Goal: Task Accomplishment & Management: Use online tool/utility

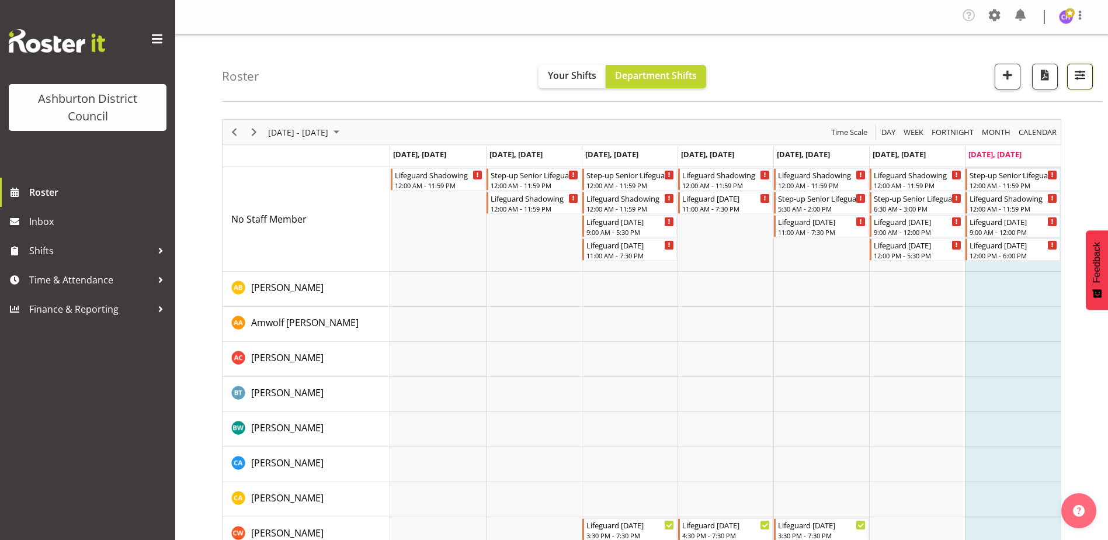
click at [1080, 78] on span "button" at bounding box center [1079, 74] width 15 height 15
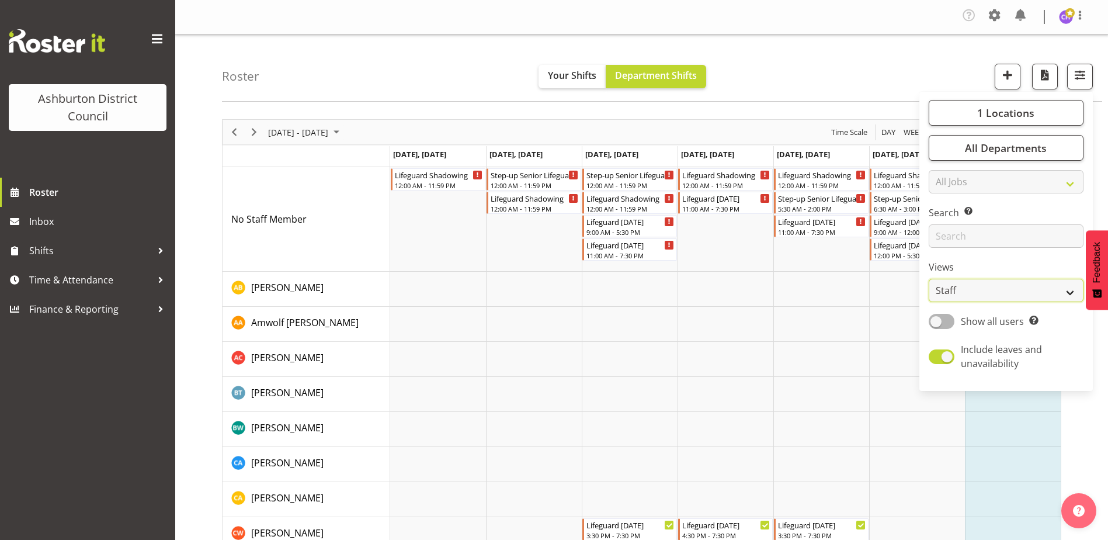
drag, startPoint x: 1014, startPoint y: 286, endPoint x: 1012, endPoint y: 295, distance: 10.1
click at [1014, 286] on select "Staff Role Shift - Horizontal Shift - Vertical Staff - Location" at bounding box center [1005, 290] width 155 height 23
select select "shift"
click at [929, 279] on select "Staff Role Shift - Horizontal Shift - Vertical Staff - Location" at bounding box center [1005, 290] width 155 height 23
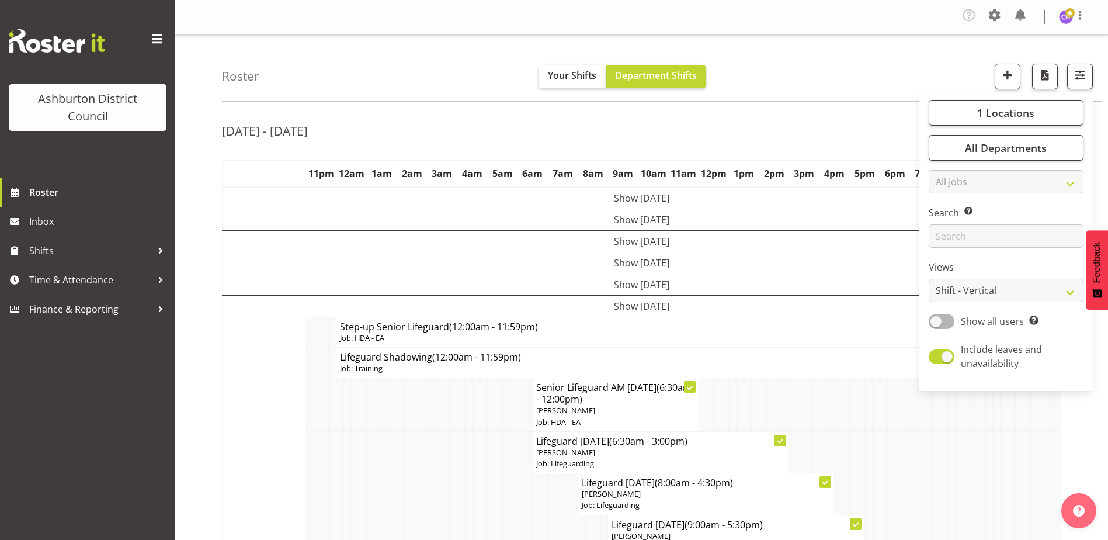
click at [823, 71] on div "Roster Your Shifts Department Shifts 1 Locations [GEOGRAPHIC_DATA] [GEOGRAPHIC_…" at bounding box center [662, 67] width 880 height 67
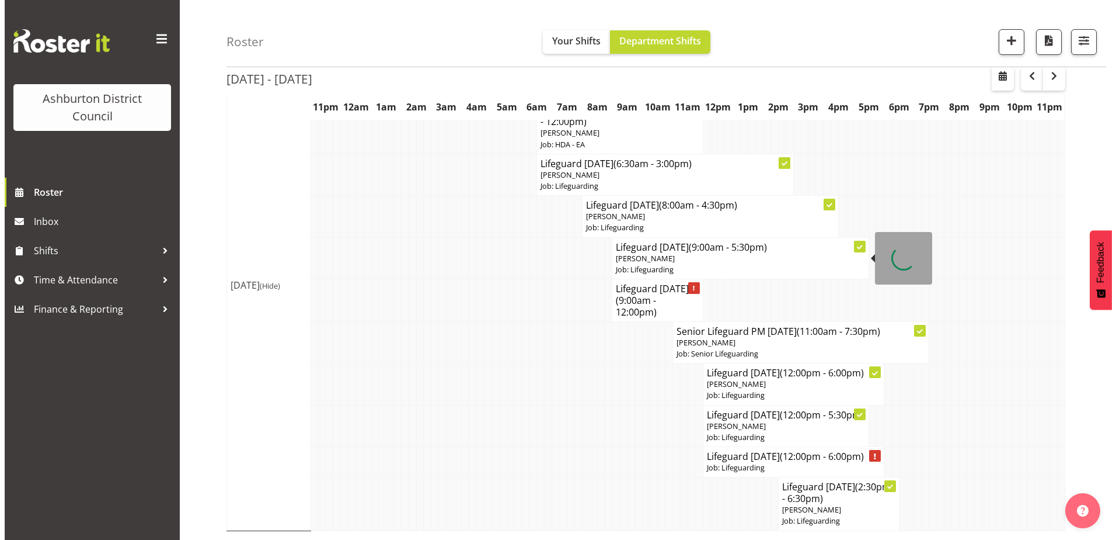
scroll to position [289, 0]
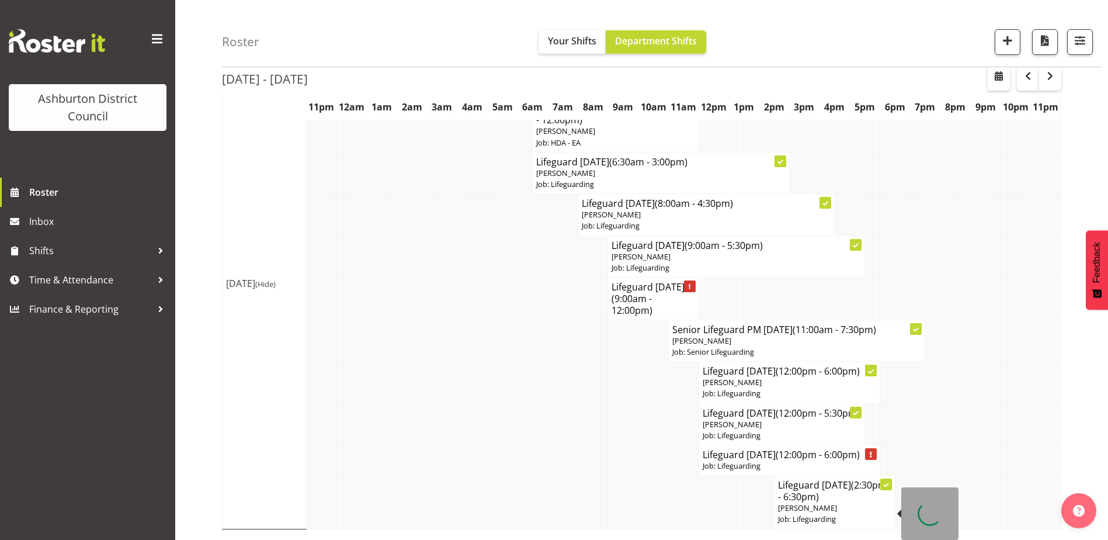
click at [813, 494] on span "(2:30pm - 6:30pm)" at bounding box center [832, 490] width 109 height 25
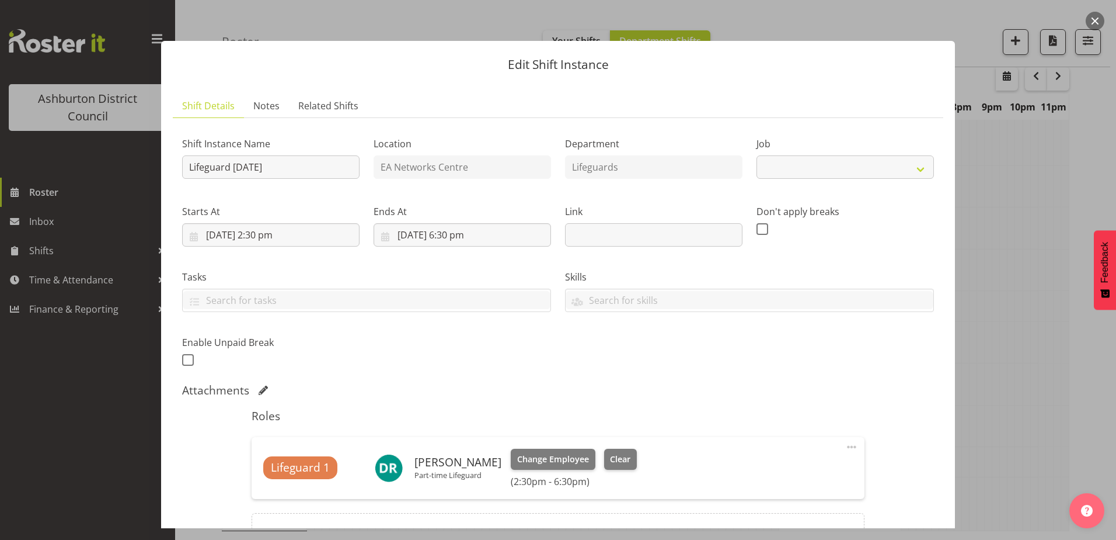
select select "38"
click at [618, 457] on span "Clear" at bounding box center [620, 459] width 20 height 13
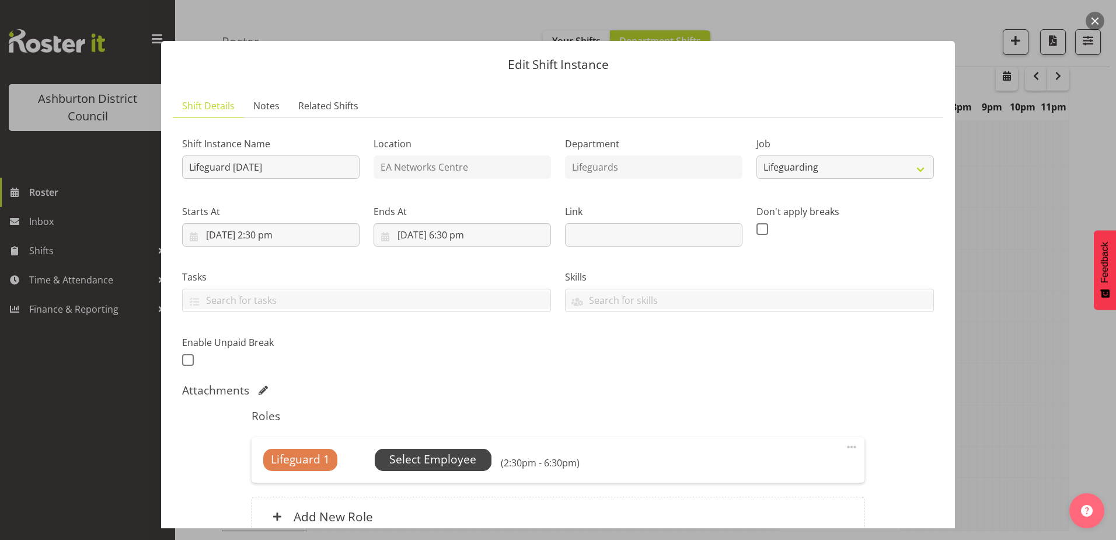
click at [408, 459] on span "Select Employee" at bounding box center [432, 459] width 87 height 17
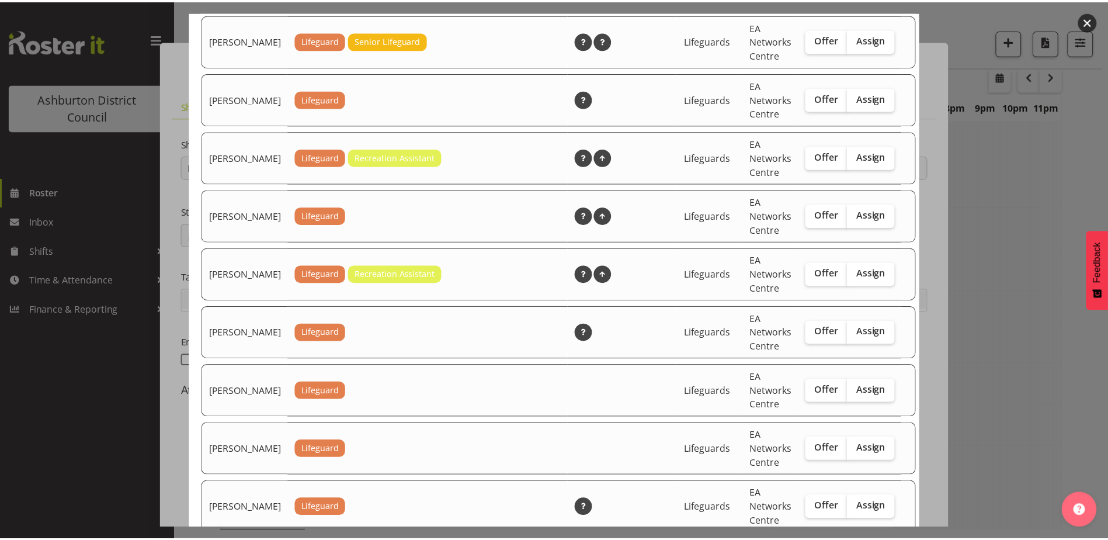
scroll to position [1741, 0]
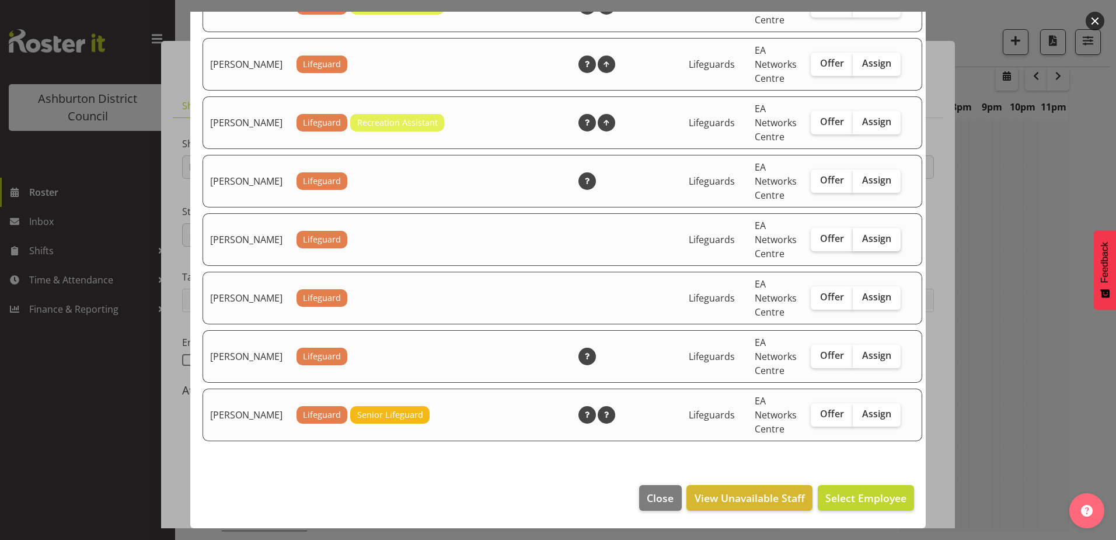
click at [875, 239] on label "Assign" at bounding box center [877, 239] width 48 height 23
click at [861, 239] on input "Assign" at bounding box center [857, 239] width 8 height 8
checkbox input "true"
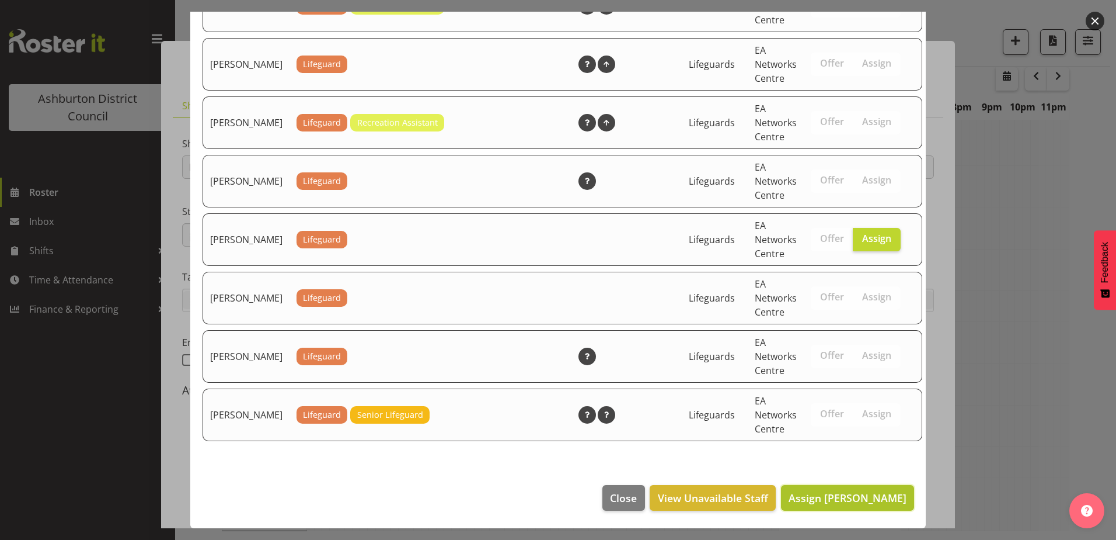
click at [857, 489] on button "Assign [PERSON_NAME]" at bounding box center [847, 498] width 133 height 26
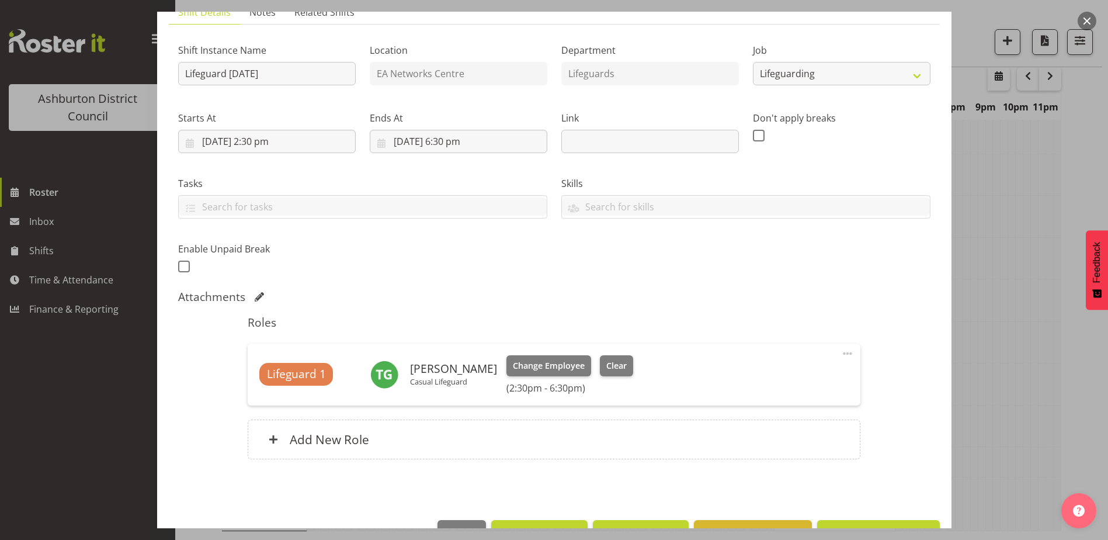
scroll to position [117, 0]
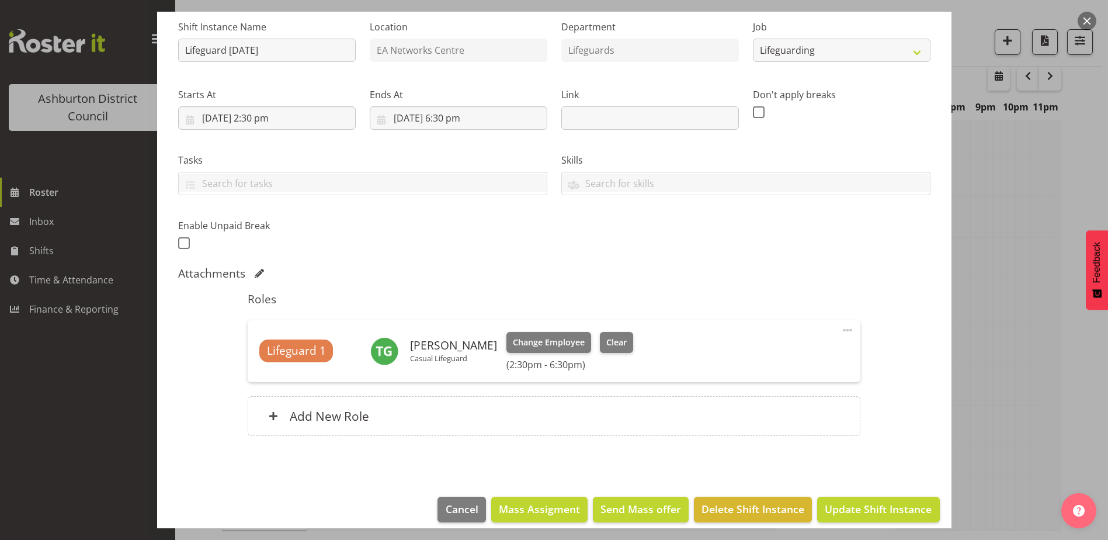
click at [840, 332] on span at bounding box center [847, 330] width 14 height 14
click at [806, 362] on link "Edit" at bounding box center [798, 357] width 112 height 21
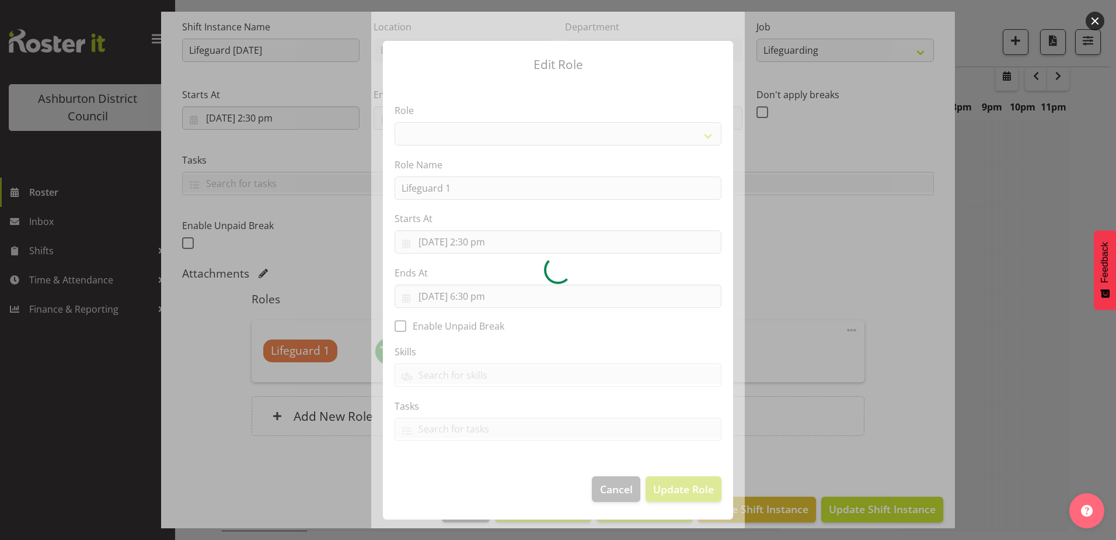
select select "64"
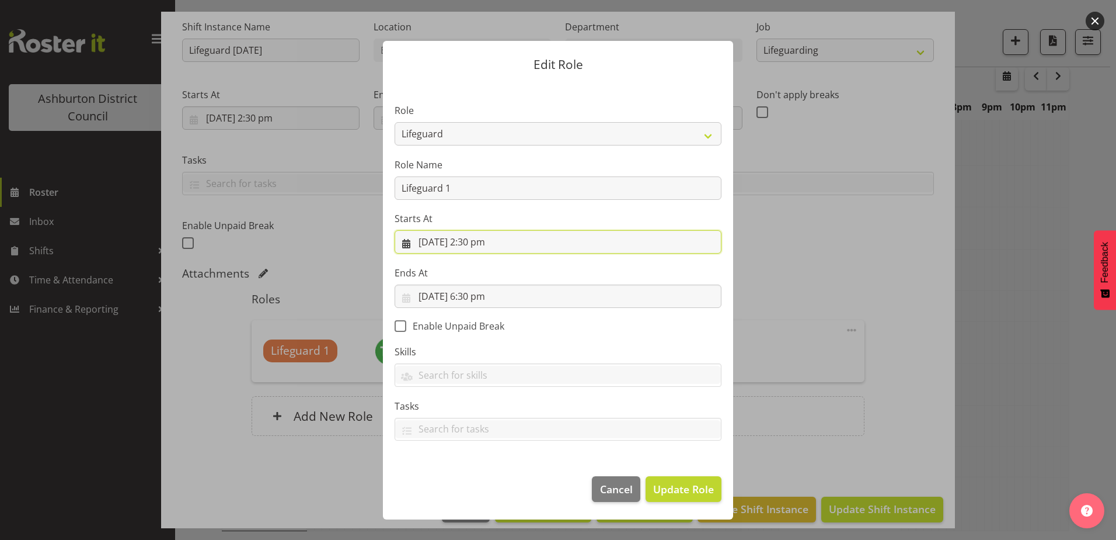
click at [483, 243] on input "[DATE] 2:30 pm" at bounding box center [558, 241] width 327 height 23
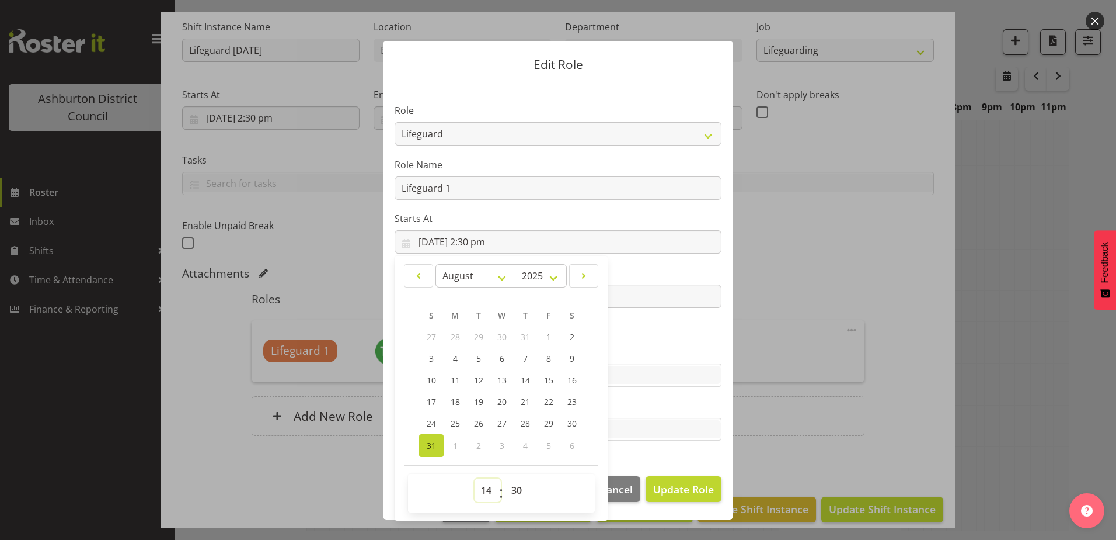
click at [483, 492] on select "00 01 02 03 04 05 06 07 08 09 10 11 12 13 14 15 16 17 18 19 20 21 22 23" at bounding box center [488, 489] width 26 height 23
click at [520, 482] on select "00 01 02 03 04 05 06 07 08 09 10 11 12 13 14 15 16 17 18 19 20 21 22 23 24 25 2…" at bounding box center [518, 489] width 26 height 23
select select "0"
click at [505, 478] on select "00 01 02 03 04 05 06 07 08 09 10 11 12 13 14 15 16 17 18 19 20 21 22 23 24 25 2…" at bounding box center [518, 489] width 26 height 23
type input "[DATE] 2:00 pm"
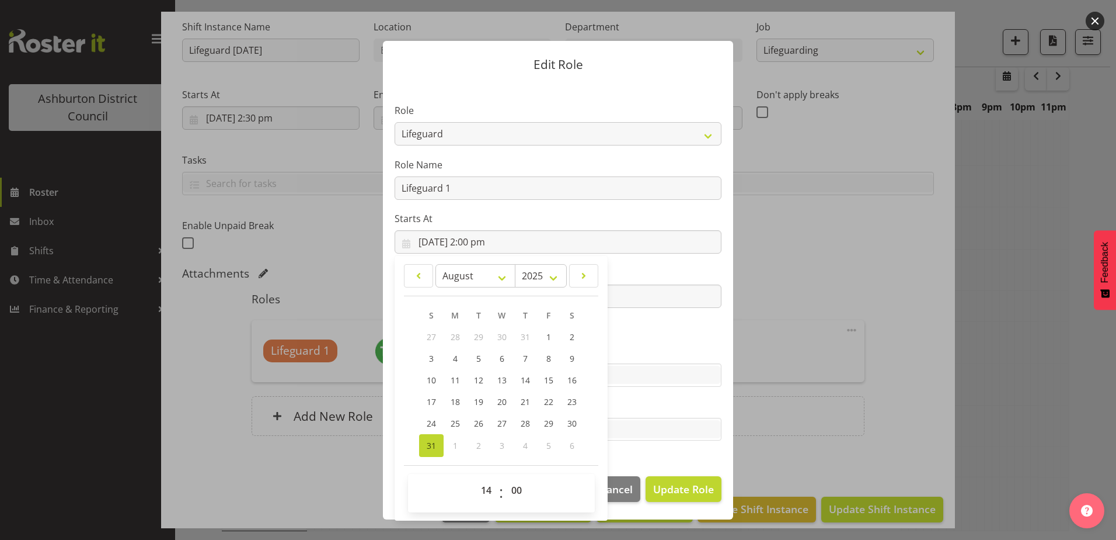
click at [600, 222] on label "Starts At" at bounding box center [558, 218] width 327 height 14
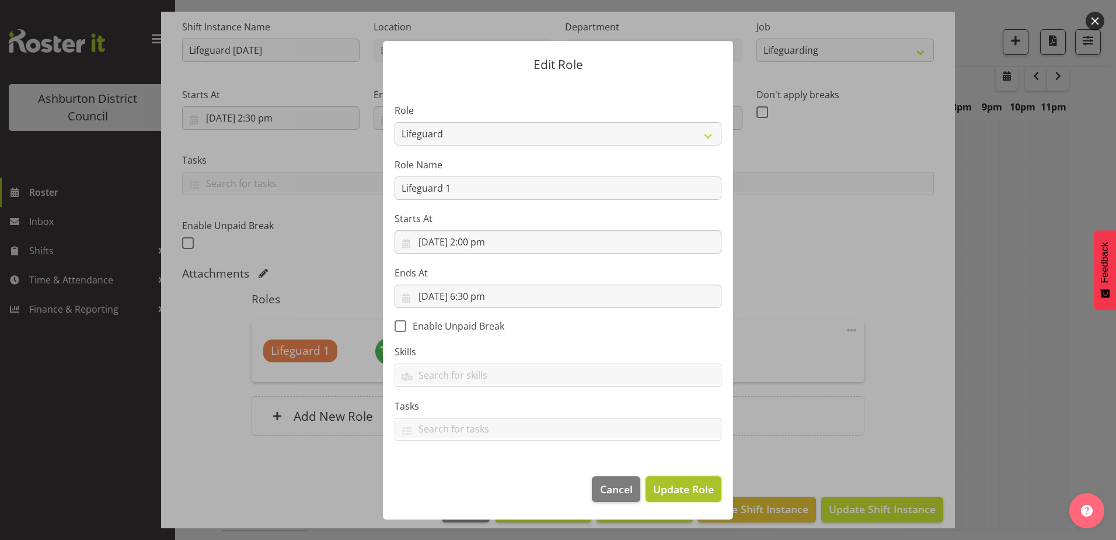
click at [667, 487] on span "Update Role" at bounding box center [683, 488] width 61 height 15
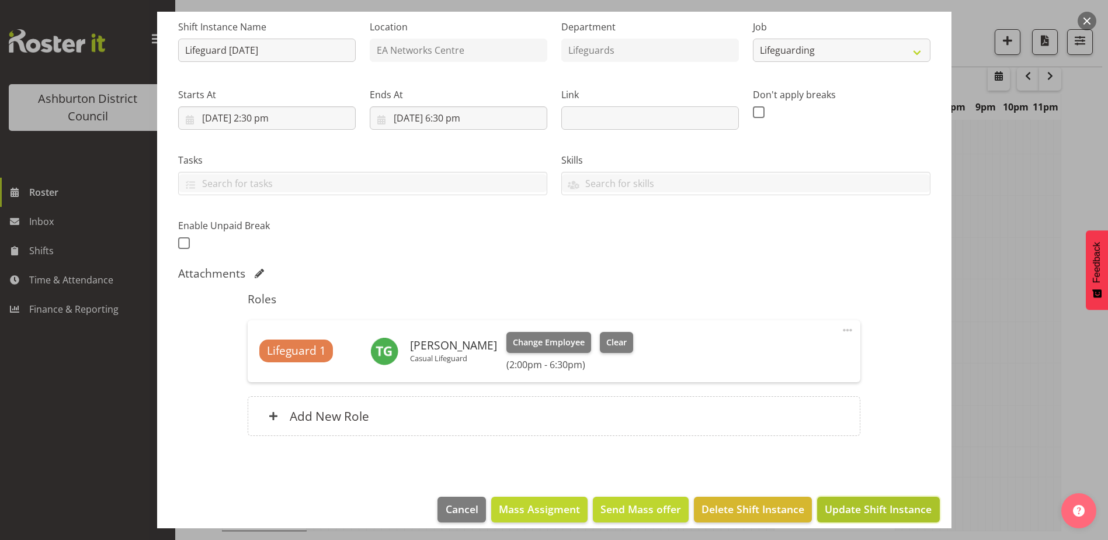
click at [838, 508] on span "Update Shift Instance" at bounding box center [878, 508] width 107 height 15
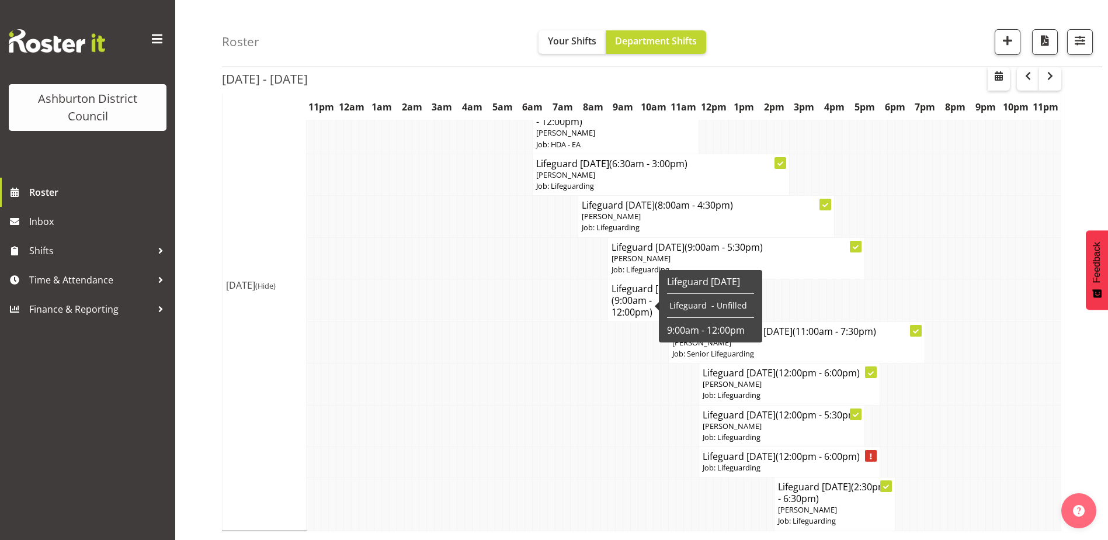
scroll to position [289, 0]
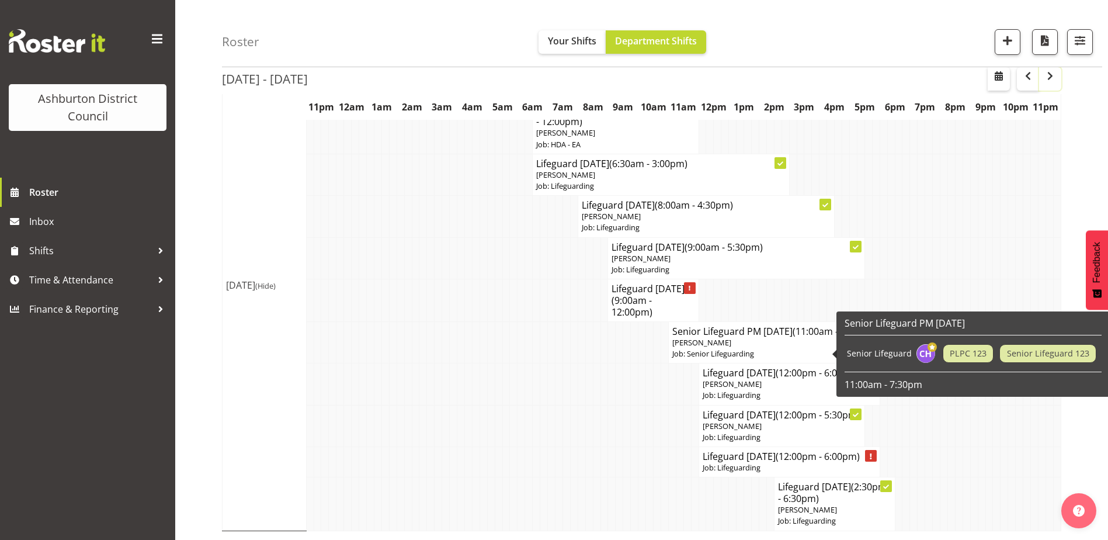
click at [1052, 74] on span "button" at bounding box center [1050, 76] width 14 height 14
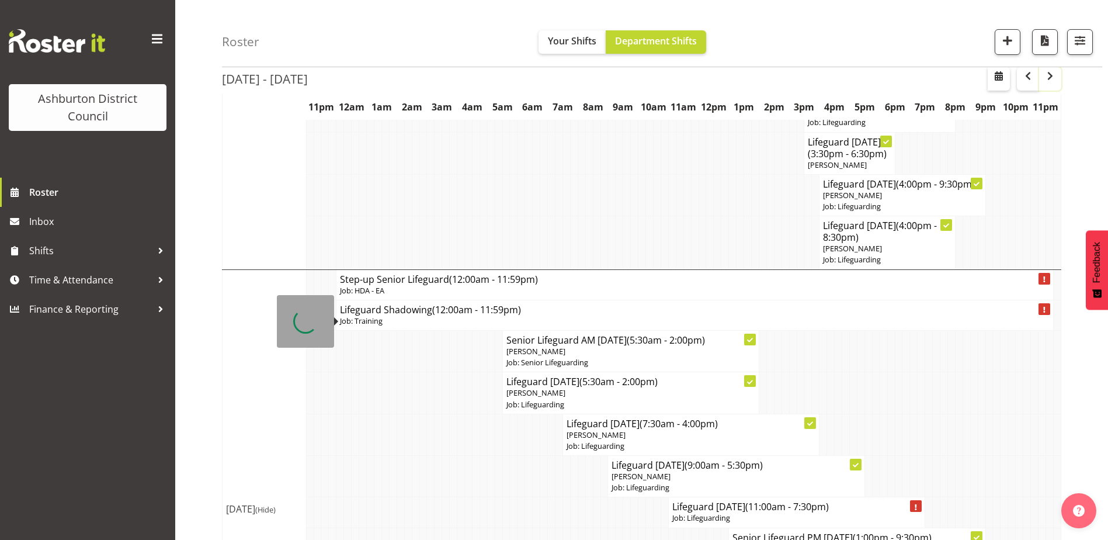
scroll to position [523, 0]
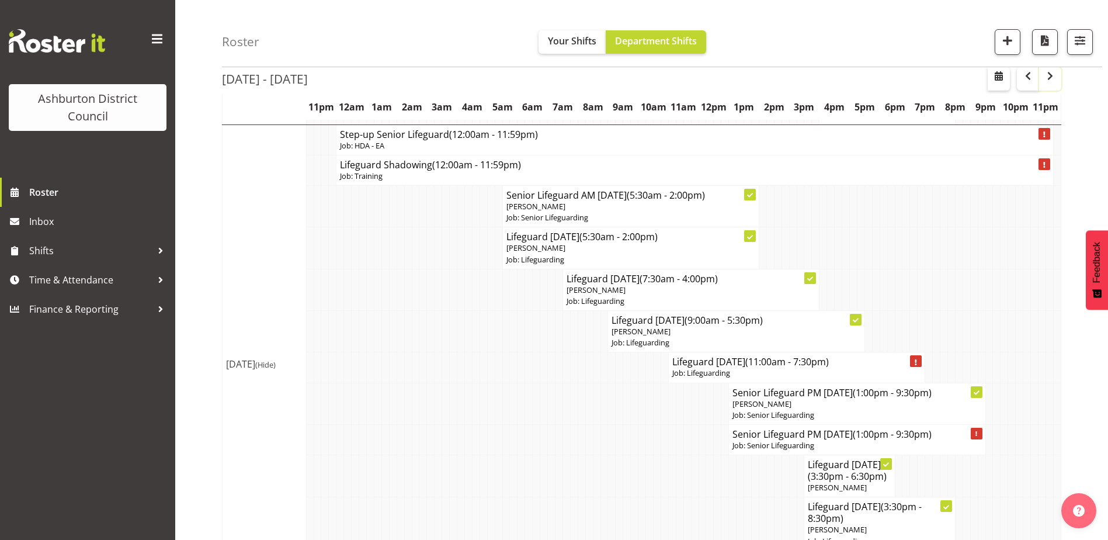
click at [1054, 85] on button "button" at bounding box center [1050, 78] width 22 height 23
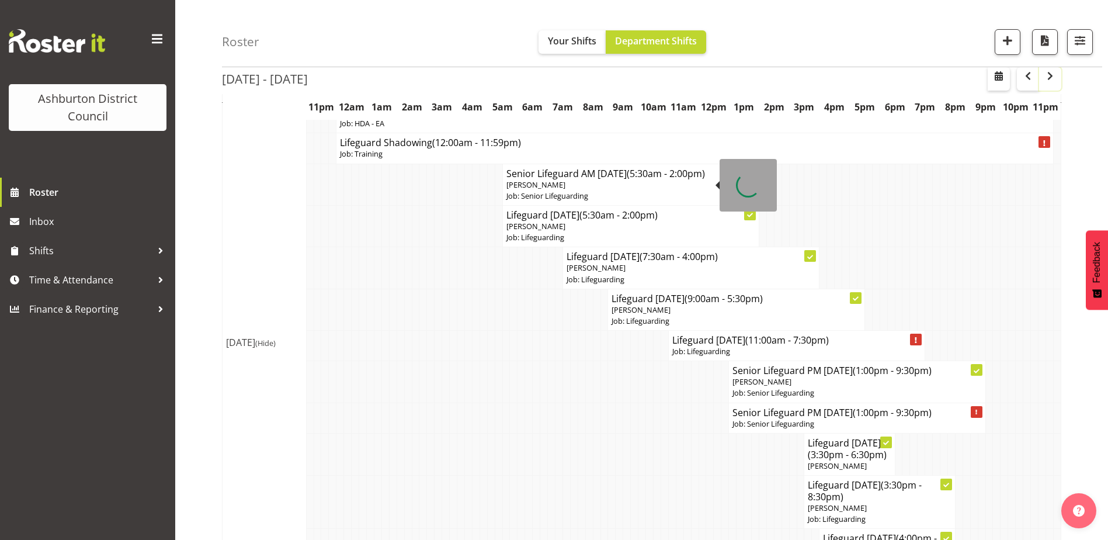
scroll to position [523, 0]
click at [1022, 83] on span "button" at bounding box center [1028, 76] width 14 height 14
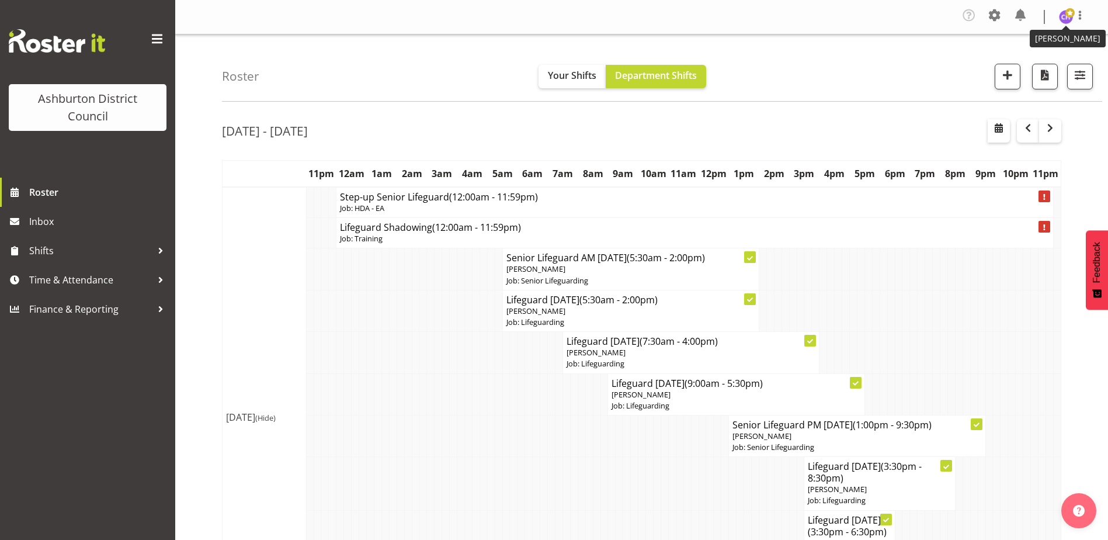
click at [1067, 14] on span at bounding box center [1069, 12] width 9 height 9
click at [1009, 61] on link "Log Out" at bounding box center [1031, 64] width 112 height 21
